Goal: Task Accomplishment & Management: Manage account settings

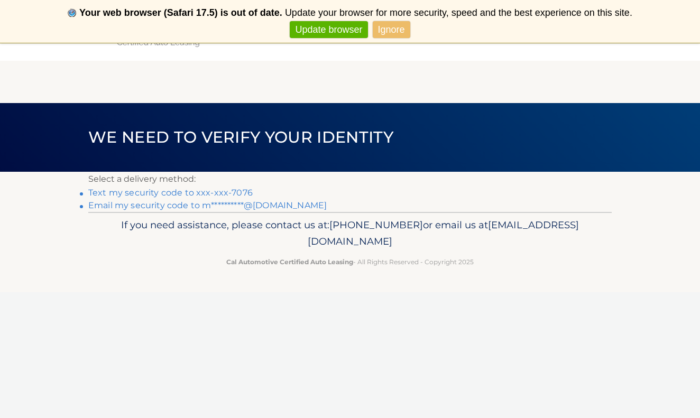
click at [398, 31] on link "Ignore" at bounding box center [392, 29] width 38 height 17
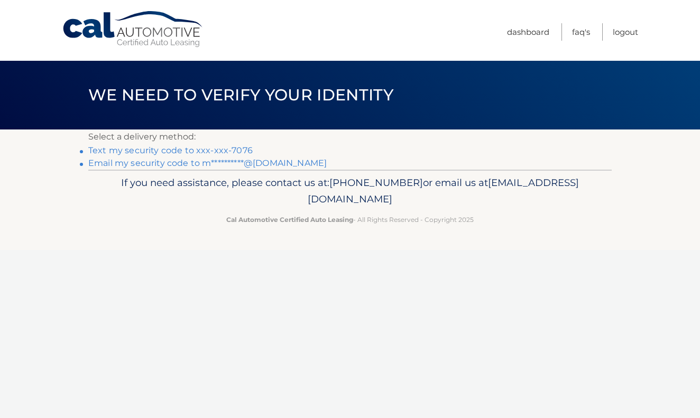
click at [344, 88] on span "We need to verify your identity" at bounding box center [240, 95] width 305 height 20
click at [212, 148] on link "Text my security code to xxx-xxx-7076" at bounding box center [170, 150] width 165 height 10
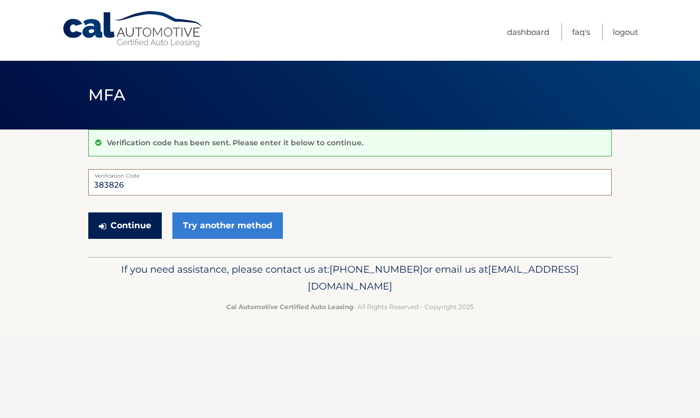
type input "383826"
click at [132, 224] on button "Continue" at bounding box center [125, 226] width 74 height 26
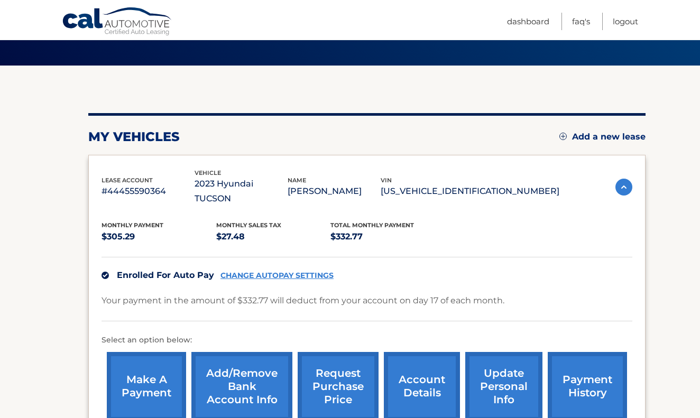
scroll to position [66, 0]
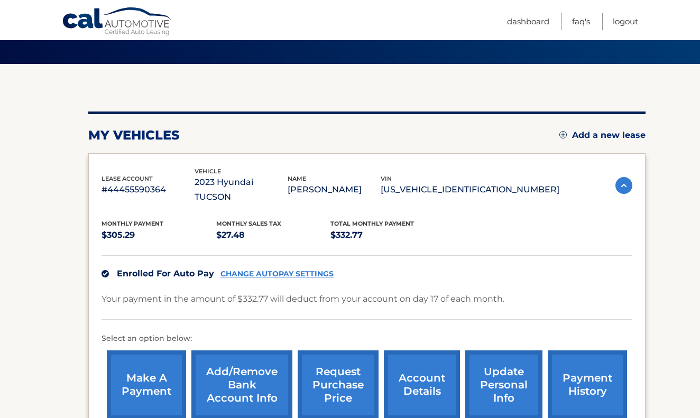
click at [271, 270] on link "CHANGE AUTOPAY SETTINGS" at bounding box center [277, 274] width 113 height 9
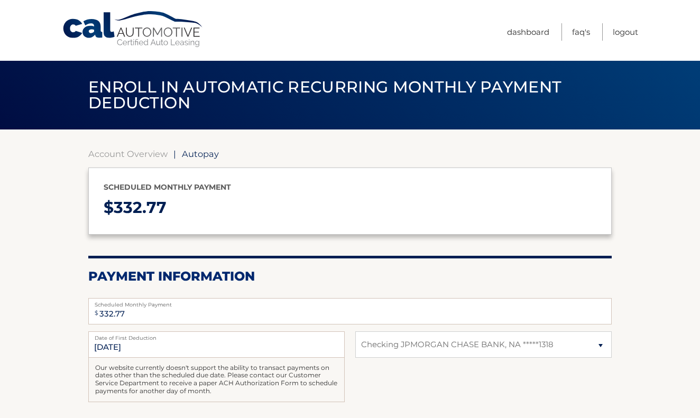
select select "MGM0MDQ3YjktZmIwNi00NzU3LTg0ZTktMGEyNWQ3NjA3YjNl"
click at [271, 269] on h2 "Payment Information" at bounding box center [350, 277] width 524 height 16
click at [136, 150] on link "Account Overview" at bounding box center [127, 154] width 79 height 11
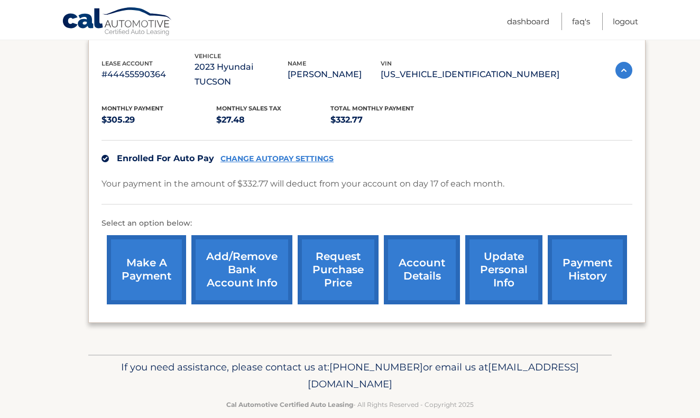
scroll to position [180, 0]
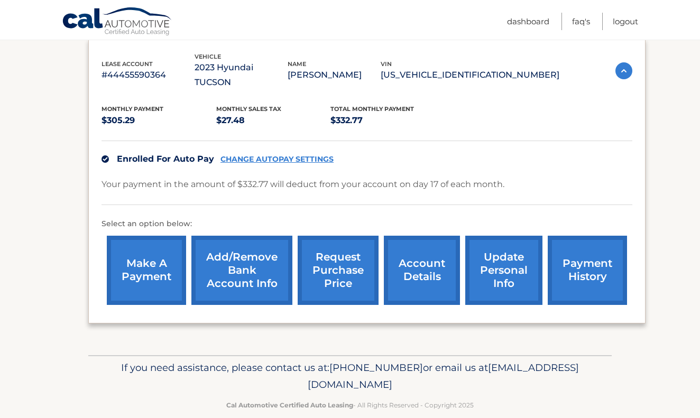
click at [242, 243] on link "Add/Remove bank account info" at bounding box center [241, 270] width 101 height 69
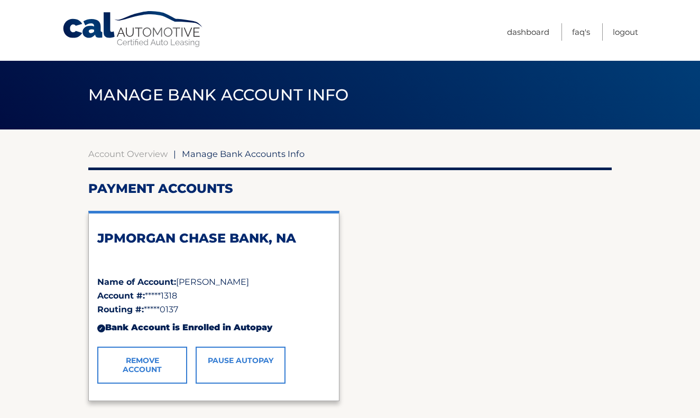
click at [142, 353] on link "Remove Account" at bounding box center [142, 365] width 90 height 37
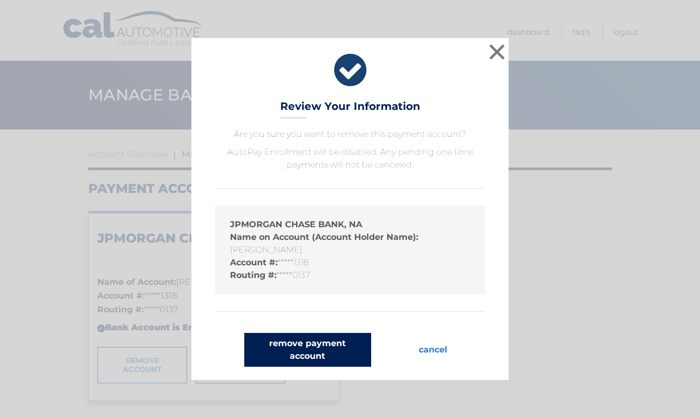
click at [298, 339] on button "remove payment account" at bounding box center [307, 350] width 127 height 34
click at [289, 345] on button "remove payment account" at bounding box center [307, 350] width 127 height 34
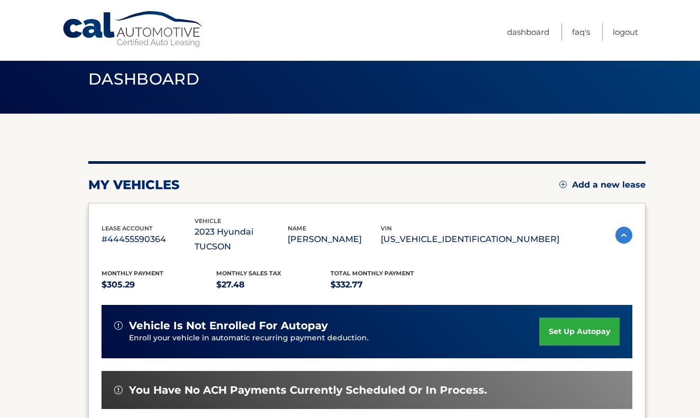
scroll to position [17, 0]
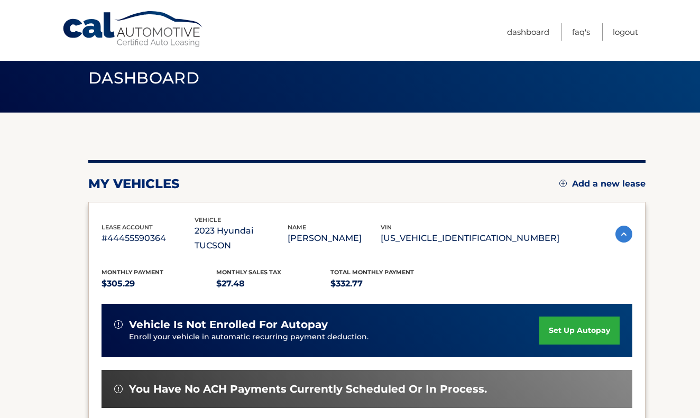
click at [571, 317] on link "set up autopay" at bounding box center [580, 331] width 80 height 28
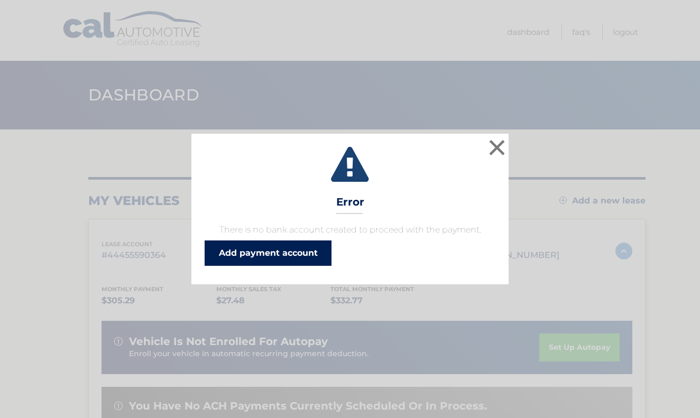
click at [266, 249] on link "Add payment account" at bounding box center [268, 253] width 127 height 25
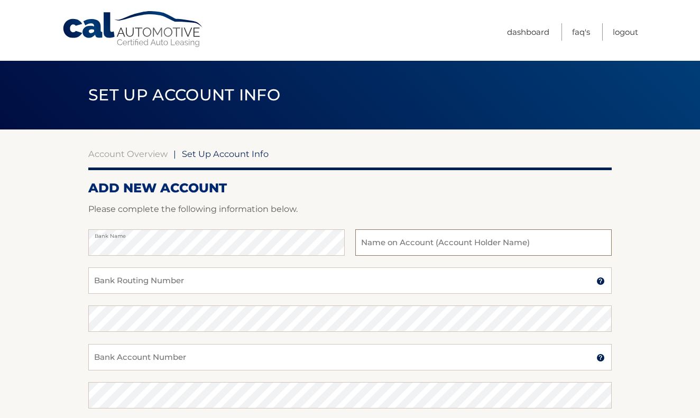
click at [379, 238] on input "text" at bounding box center [483, 243] width 257 height 26
type input "[PERSON_NAME]"
click at [268, 270] on input "Bank Routing Number" at bounding box center [350, 281] width 524 height 26
click at [204, 350] on input "Bank Account Number" at bounding box center [350, 357] width 524 height 26
click at [87, 319] on section "Account Overview | Set Up Account Info ADD NEW ACCOUNT Please complete the foll…" at bounding box center [350, 332] width 700 height 404
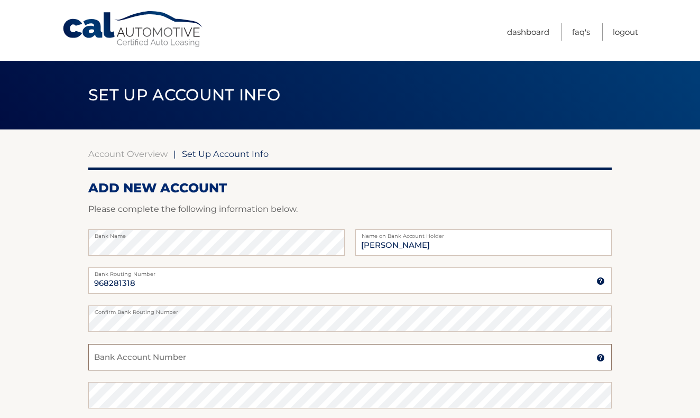
click at [113, 358] on input "Bank Account Number" at bounding box center [350, 357] width 524 height 26
click at [158, 285] on input "968281318" at bounding box center [350, 281] width 524 height 26
type input "9"
click at [120, 280] on input "Bank Routing Number" at bounding box center [350, 281] width 524 height 26
type input "083000137"
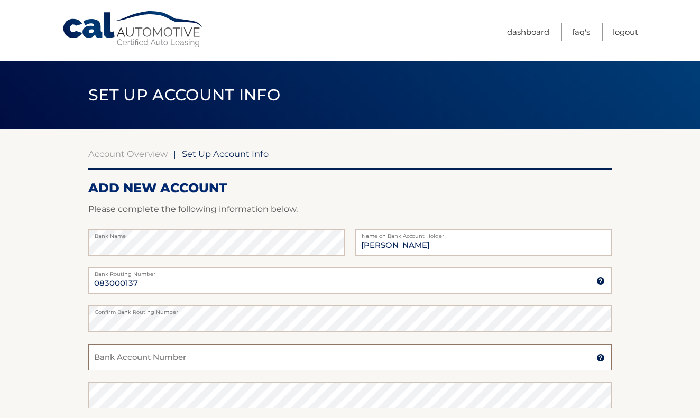
click at [161, 357] on input "Bank Account Number" at bounding box center [350, 357] width 524 height 26
type input "968281318"
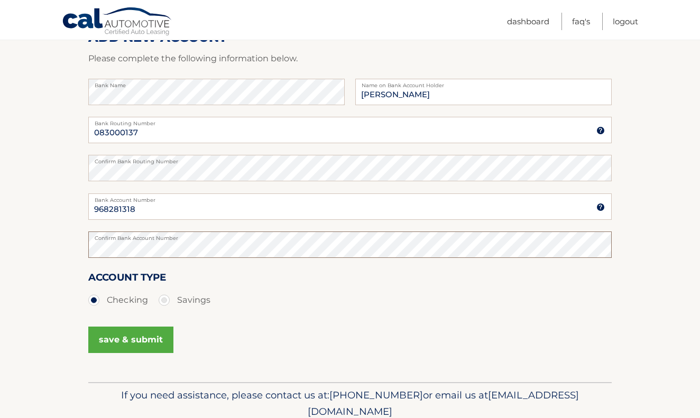
scroll to position [152, 0]
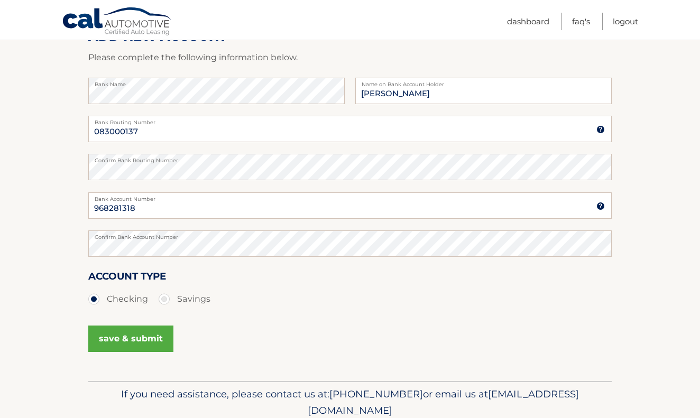
click at [130, 335] on button "save & submit" at bounding box center [130, 339] width 85 height 26
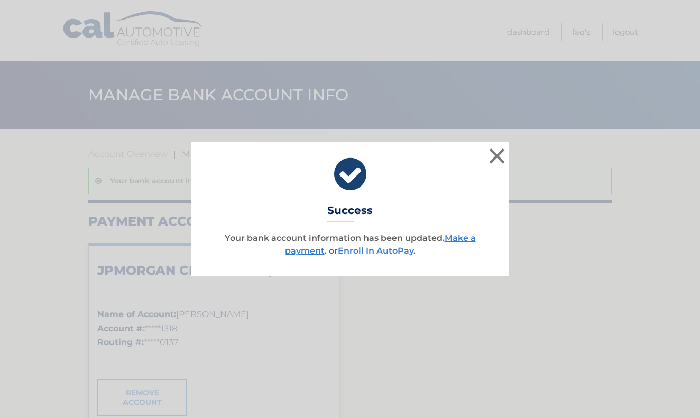
click at [380, 249] on link "Enroll In AutoPay" at bounding box center [376, 251] width 76 height 10
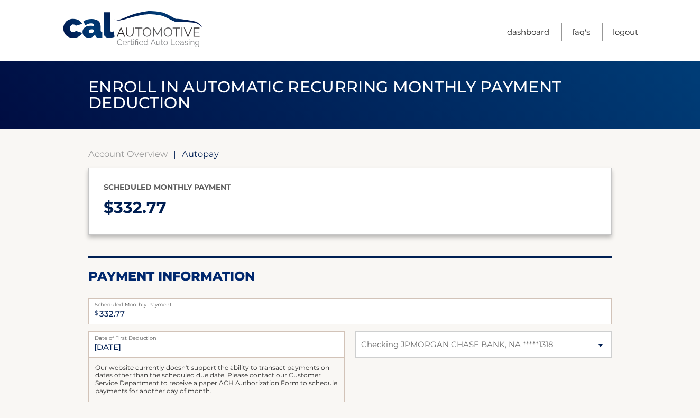
select select "Y2ZkM2YwMWYtZTAwNi00NzliLWIzMTYtZGVhMjY0NjI4M2E1"
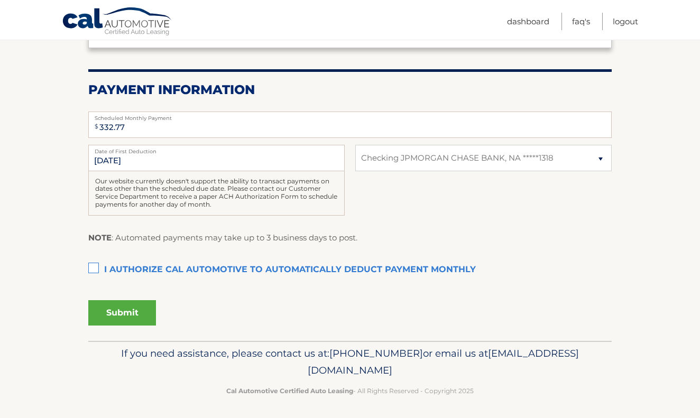
scroll to position [186, 0]
click at [96, 268] on label "I authorize cal automotive to automatically deduct payment monthly This checkbo…" at bounding box center [350, 270] width 524 height 21
click at [0, 0] on input "I authorize cal automotive to automatically deduct payment monthly This checkbo…" at bounding box center [0, 0] width 0 height 0
click at [125, 303] on button "Submit" at bounding box center [122, 313] width 68 height 25
